Goal: Find specific page/section: Find specific page/section

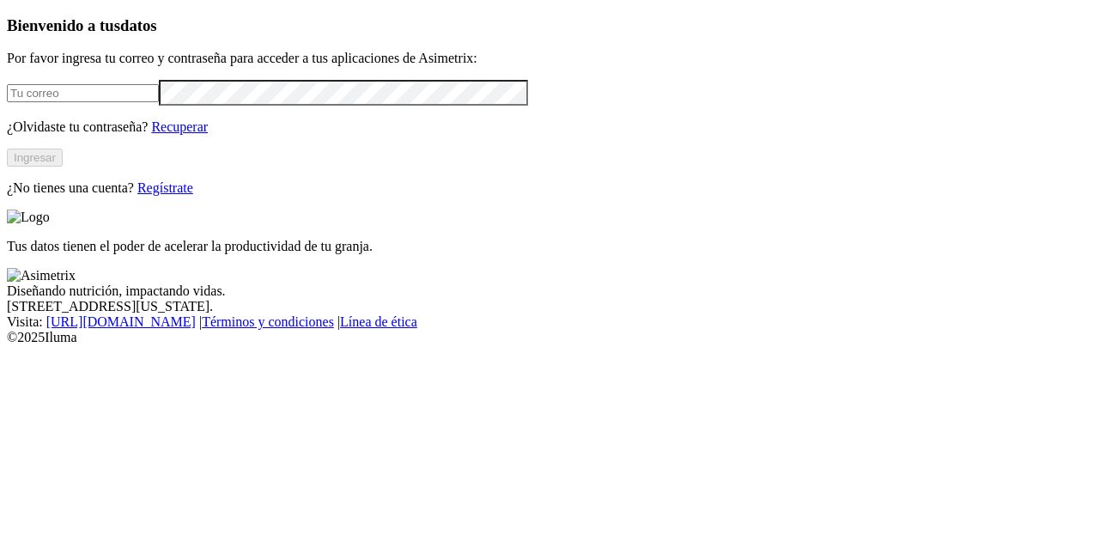
type input "[PERSON_NAME][EMAIL_ADDRESS][PERSON_NAME][DOMAIN_NAME]"
click at [63, 166] on button "Ingresar" at bounding box center [35, 157] width 56 height 18
